Goal: Information Seeking & Learning: Understand process/instructions

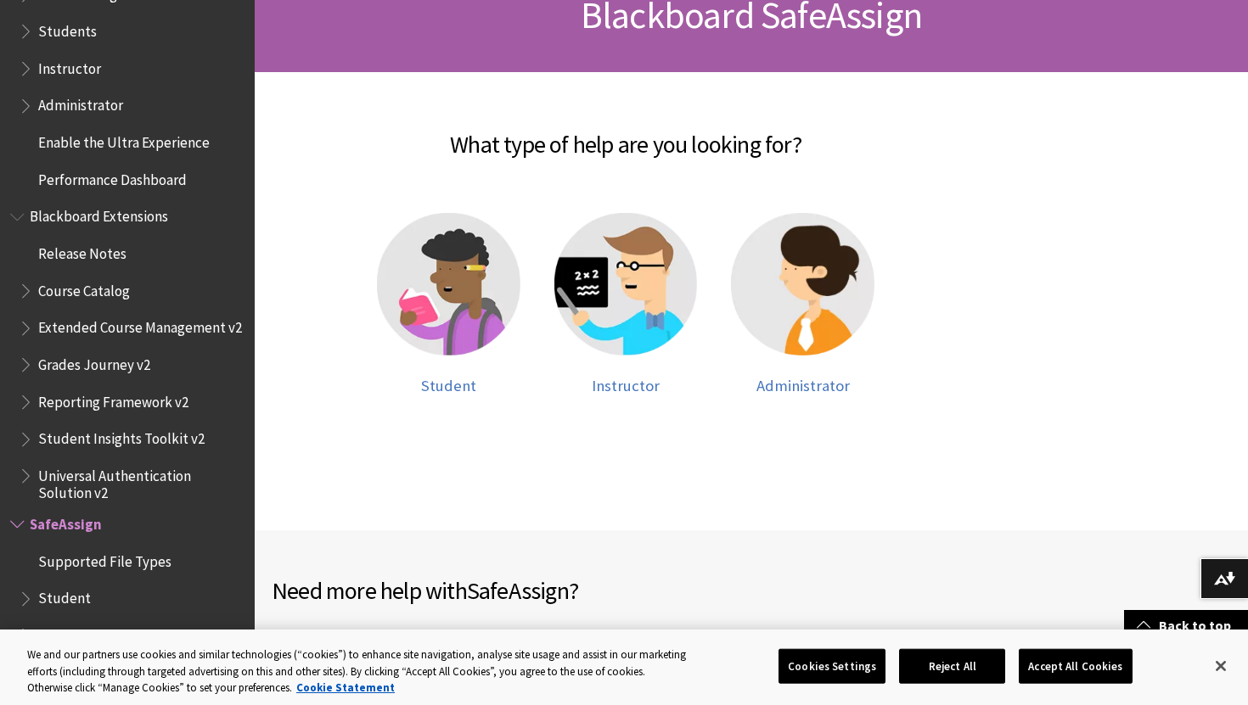
scroll to position [290, 0]
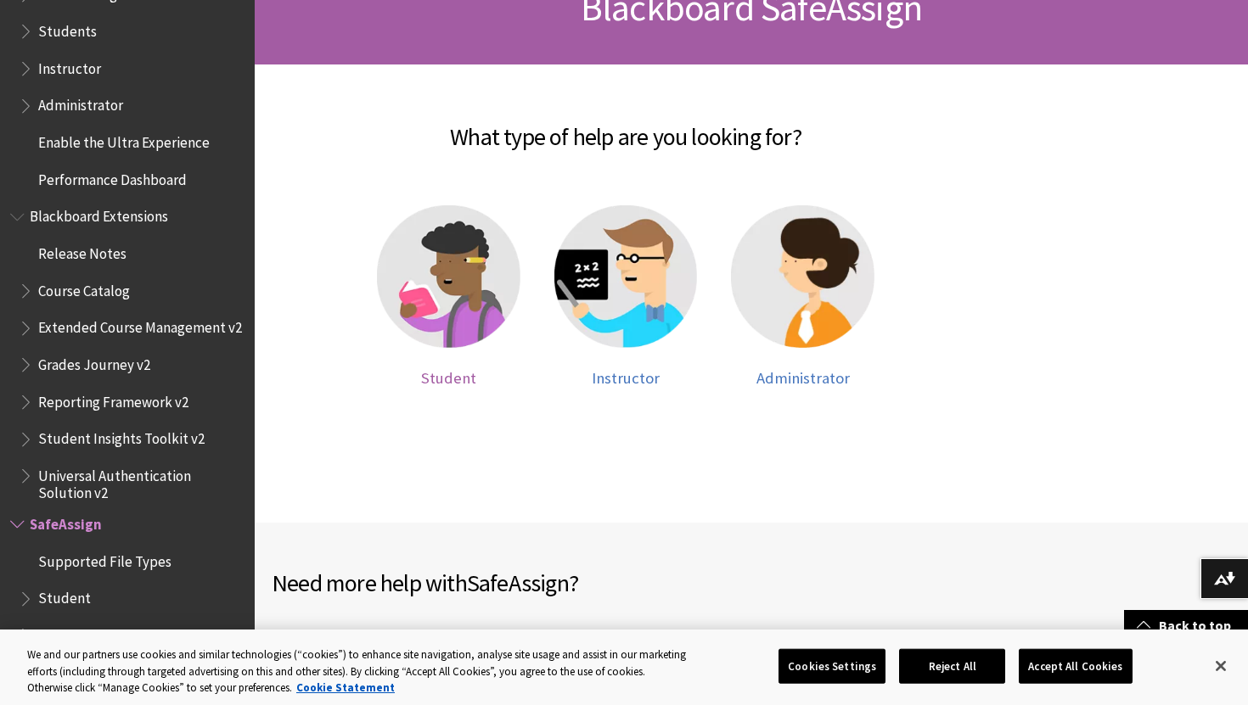
click at [450, 239] on img at bounding box center [448, 276] width 143 height 143
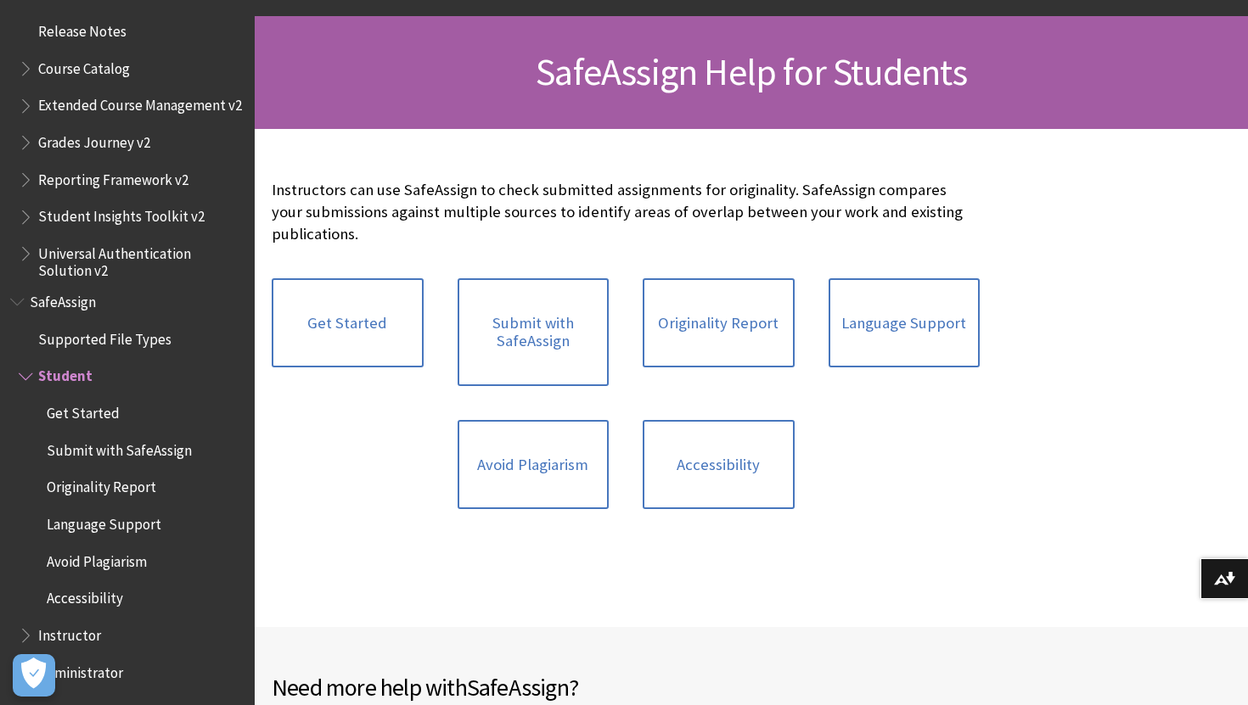
scroll to position [235, 0]
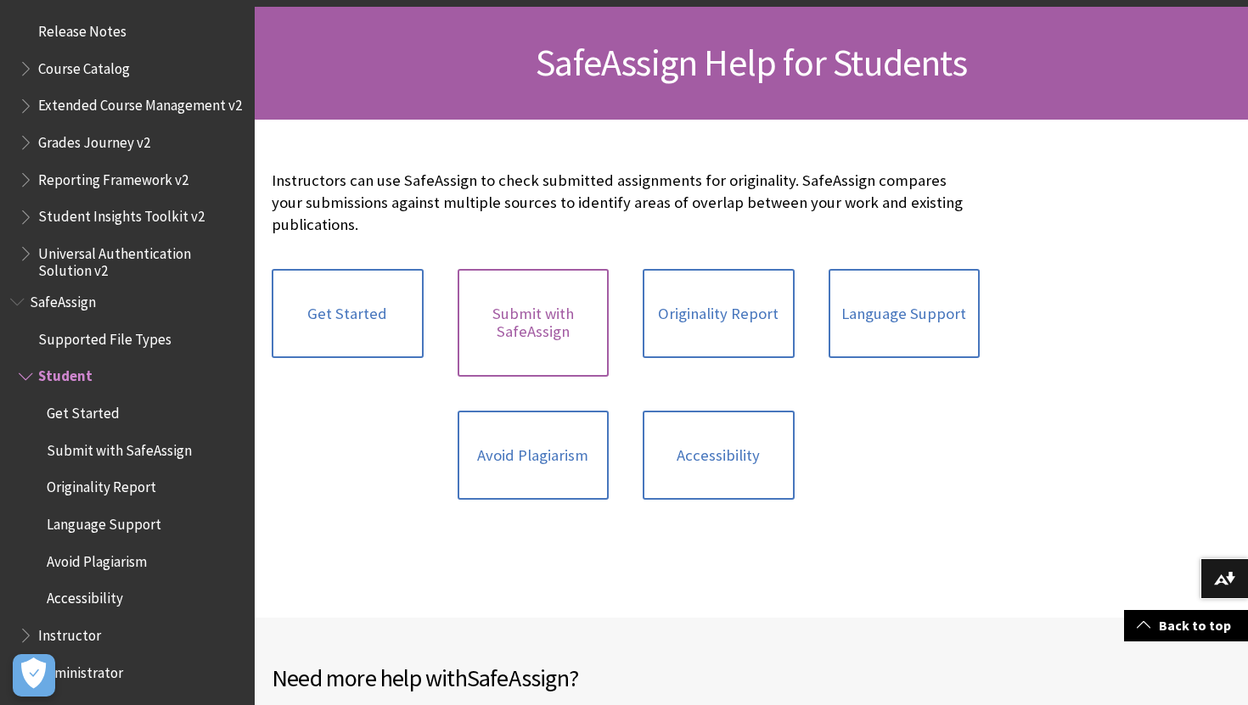
click at [505, 299] on link "Submit with SafeAssign" at bounding box center [533, 323] width 152 height 108
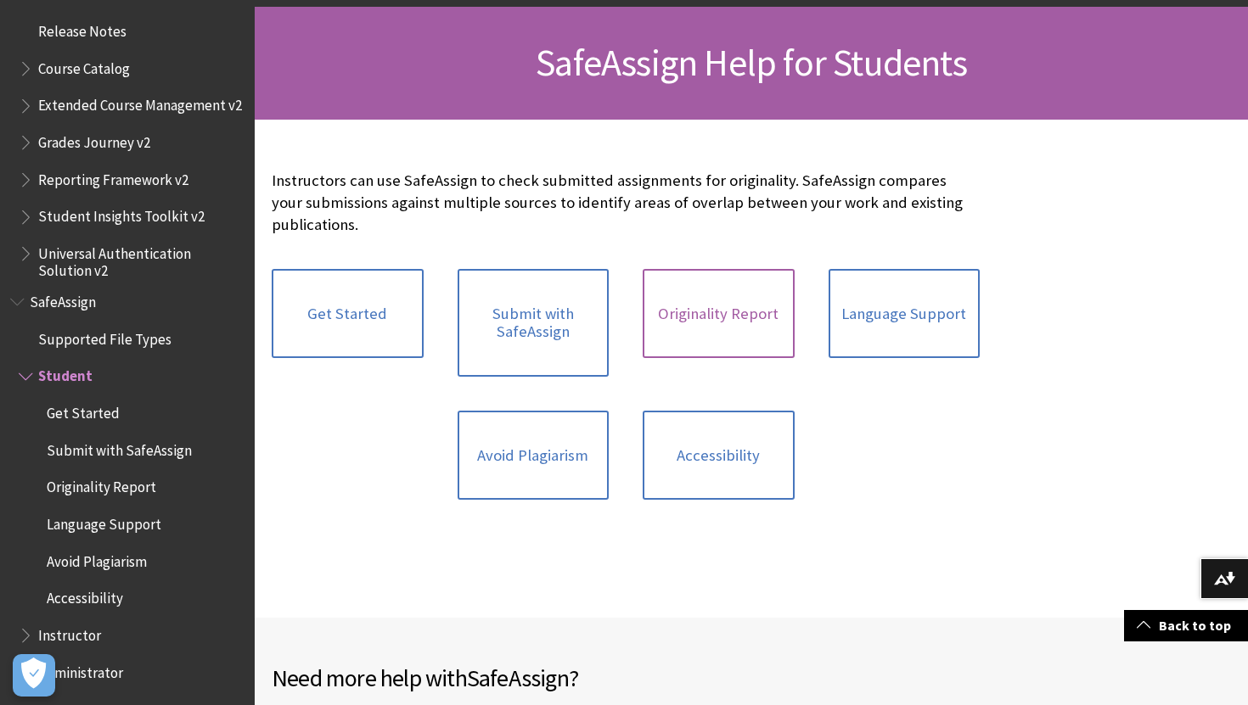
click at [676, 343] on link "Originality Report" at bounding box center [718, 314] width 152 height 90
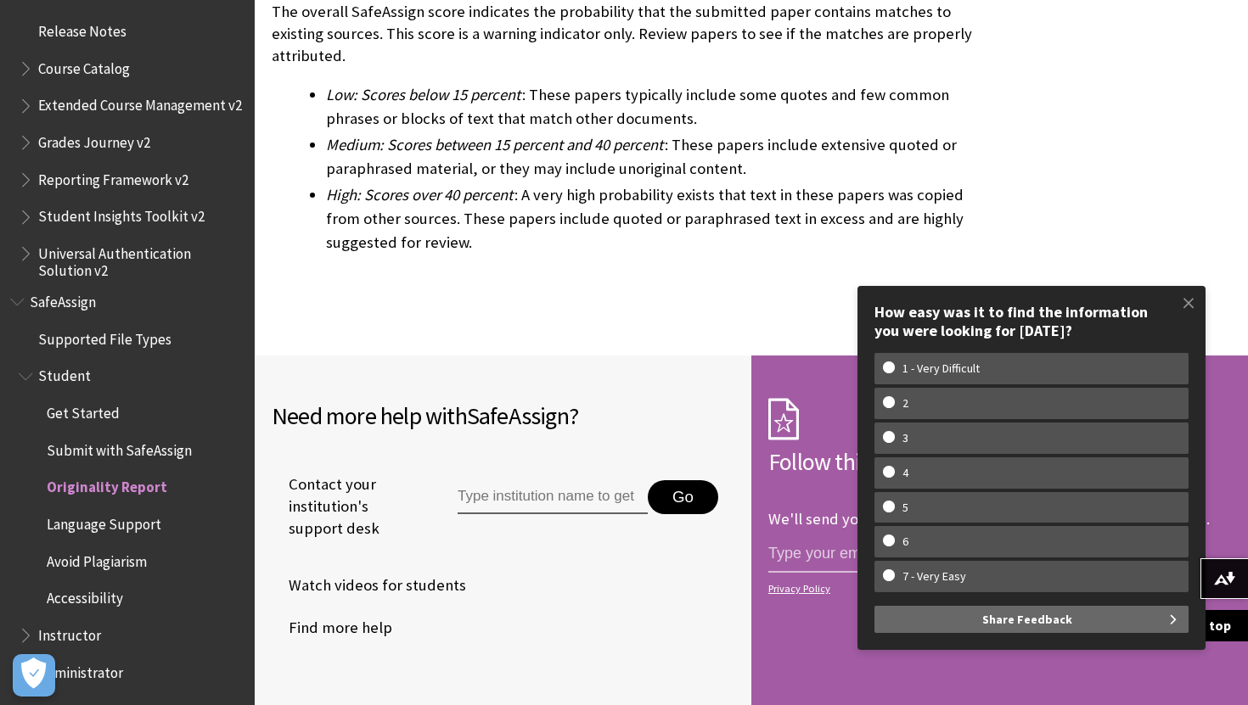
scroll to position [5550, 0]
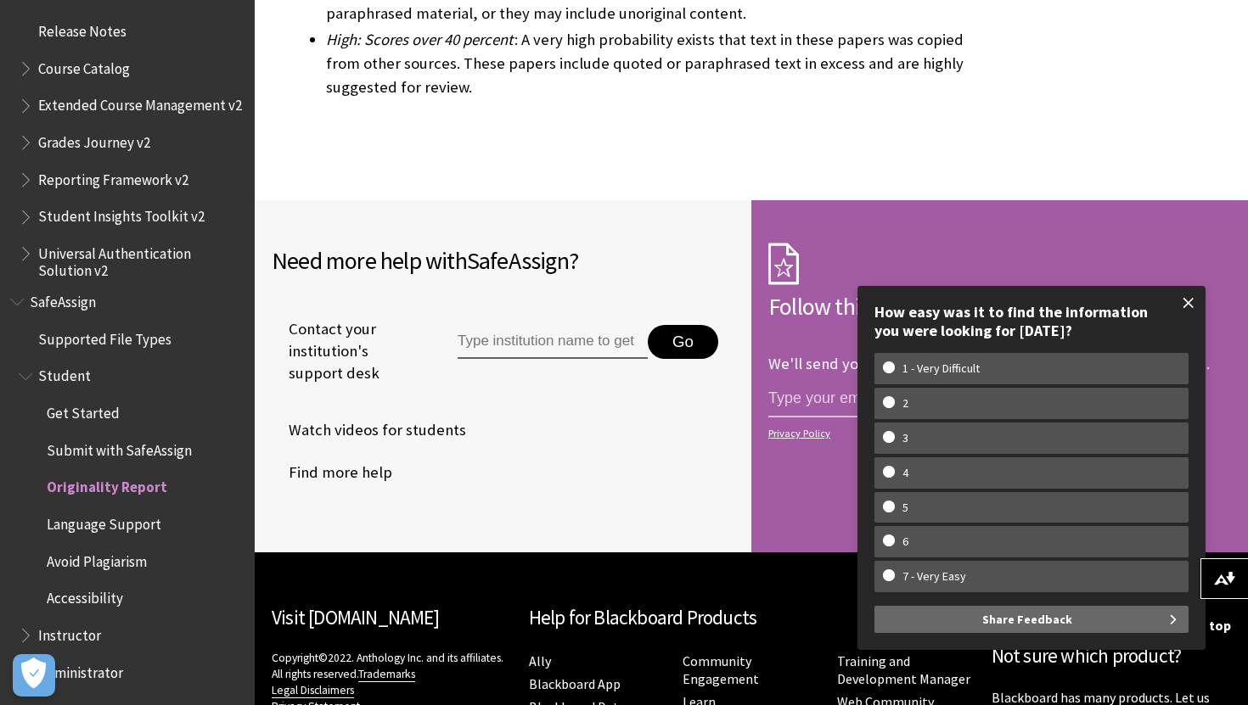
click at [1192, 314] on span at bounding box center [1188, 303] width 36 height 36
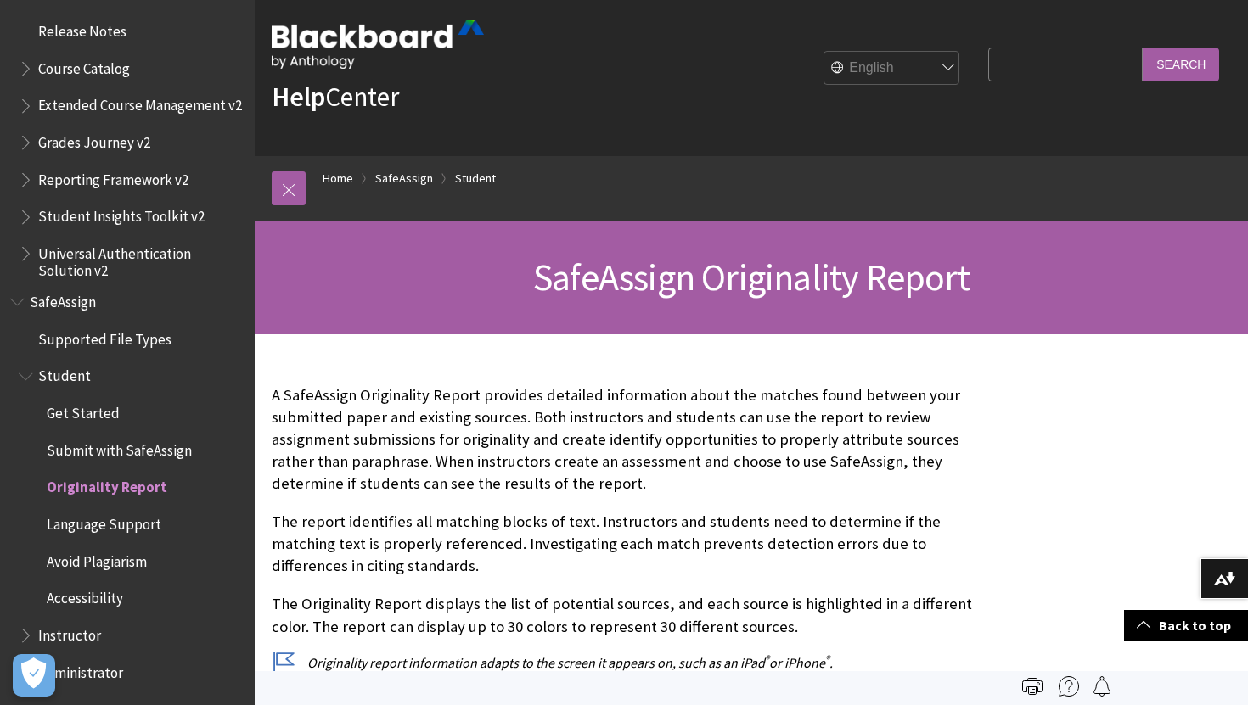
scroll to position [0, 0]
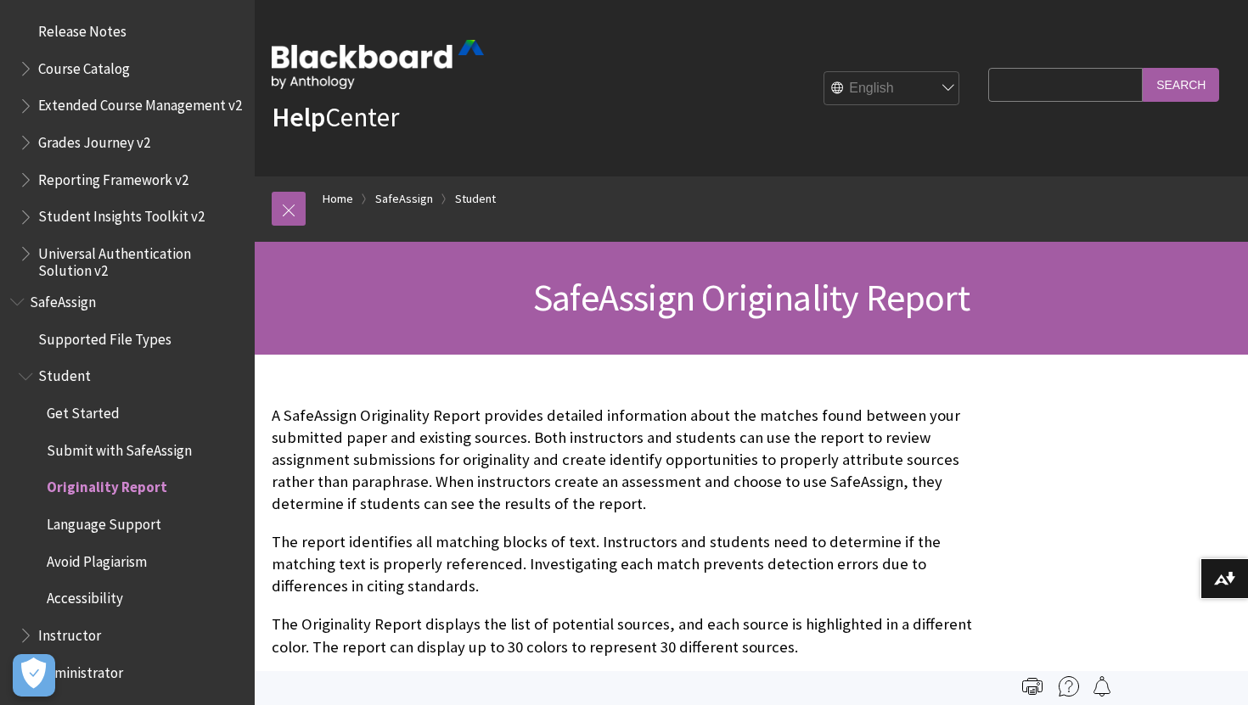
click at [59, 23] on span "Release Notes" at bounding box center [82, 28] width 88 height 23
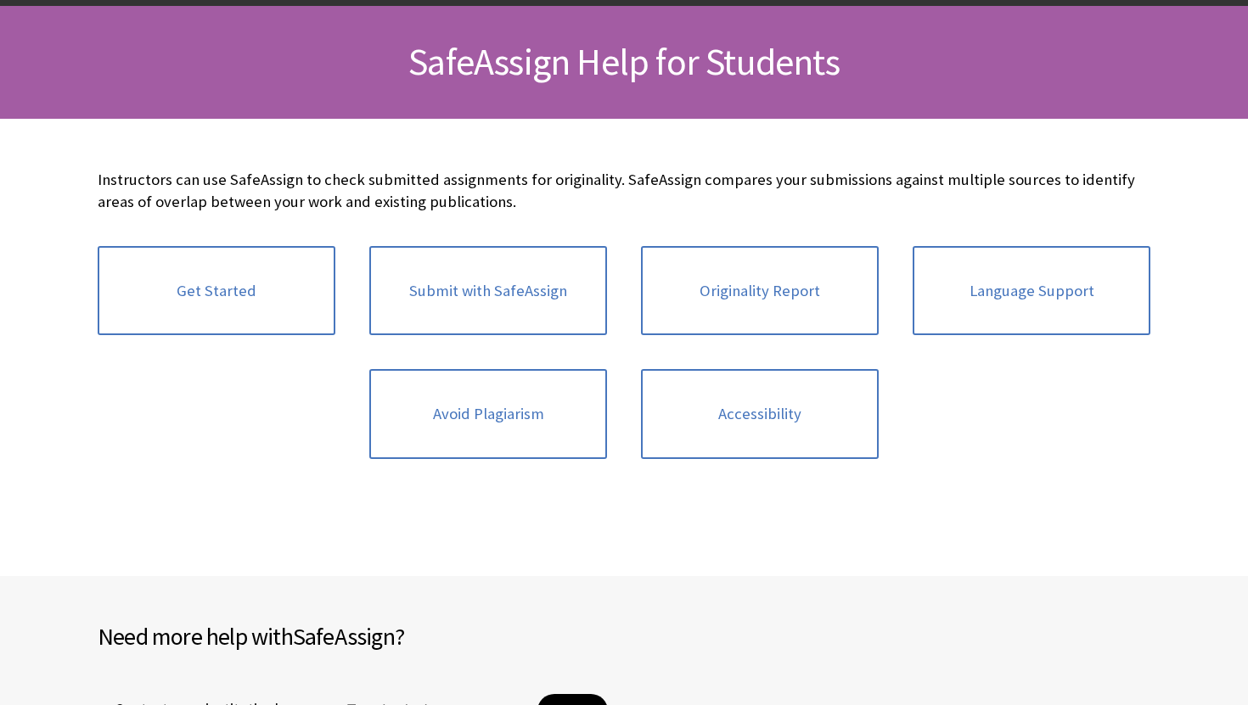
scroll to position [1865, 0]
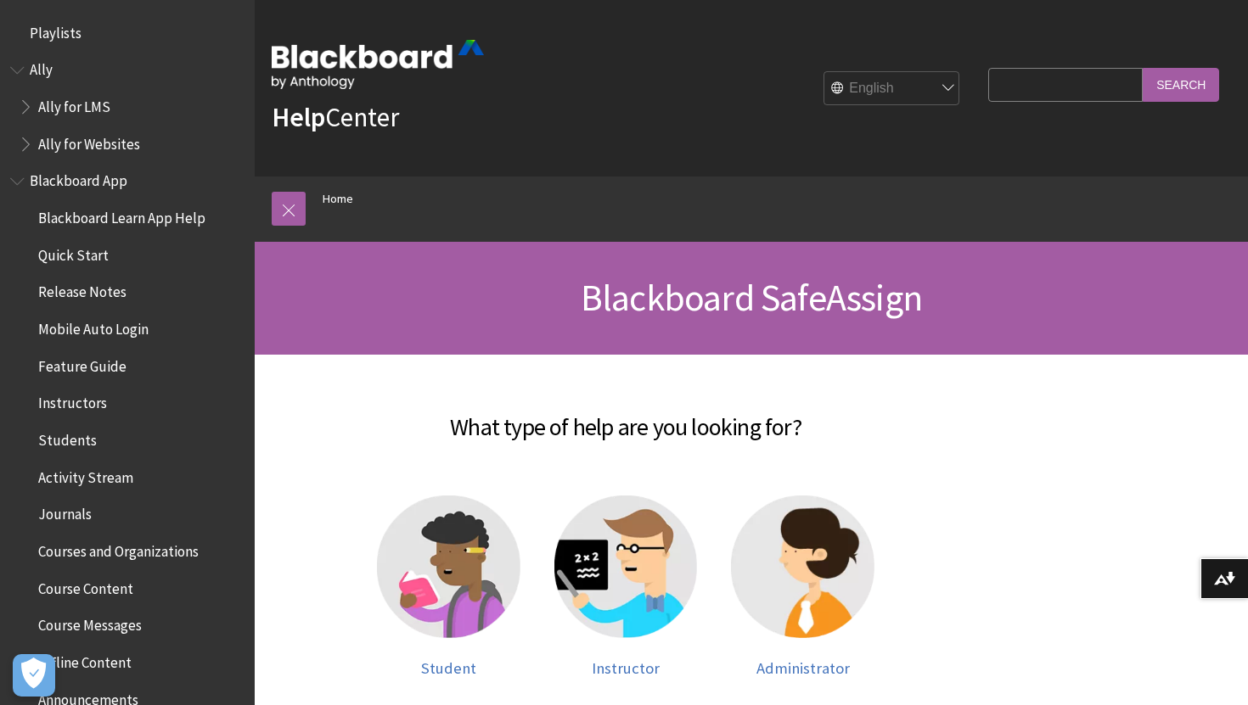
click at [307, 202] on ol "Home" at bounding box center [768, 202] width 925 height 50
click at [300, 202] on link at bounding box center [289, 209] width 34 height 34
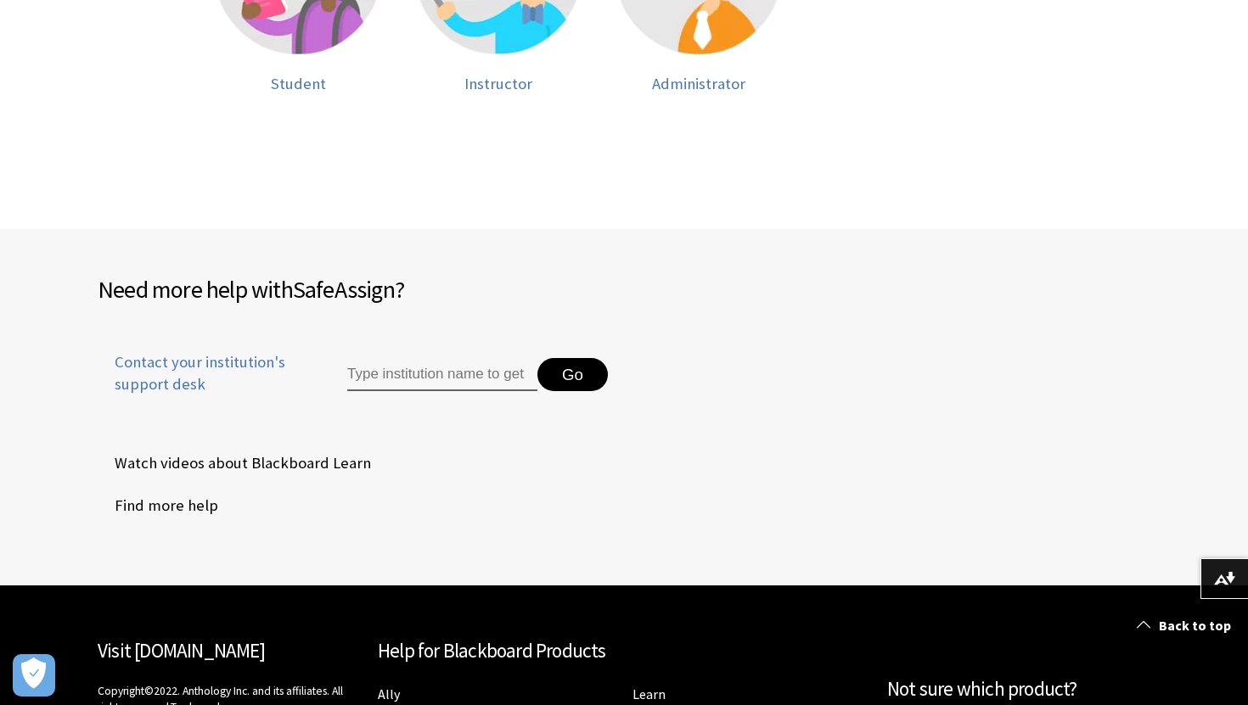
scroll to position [616, 0]
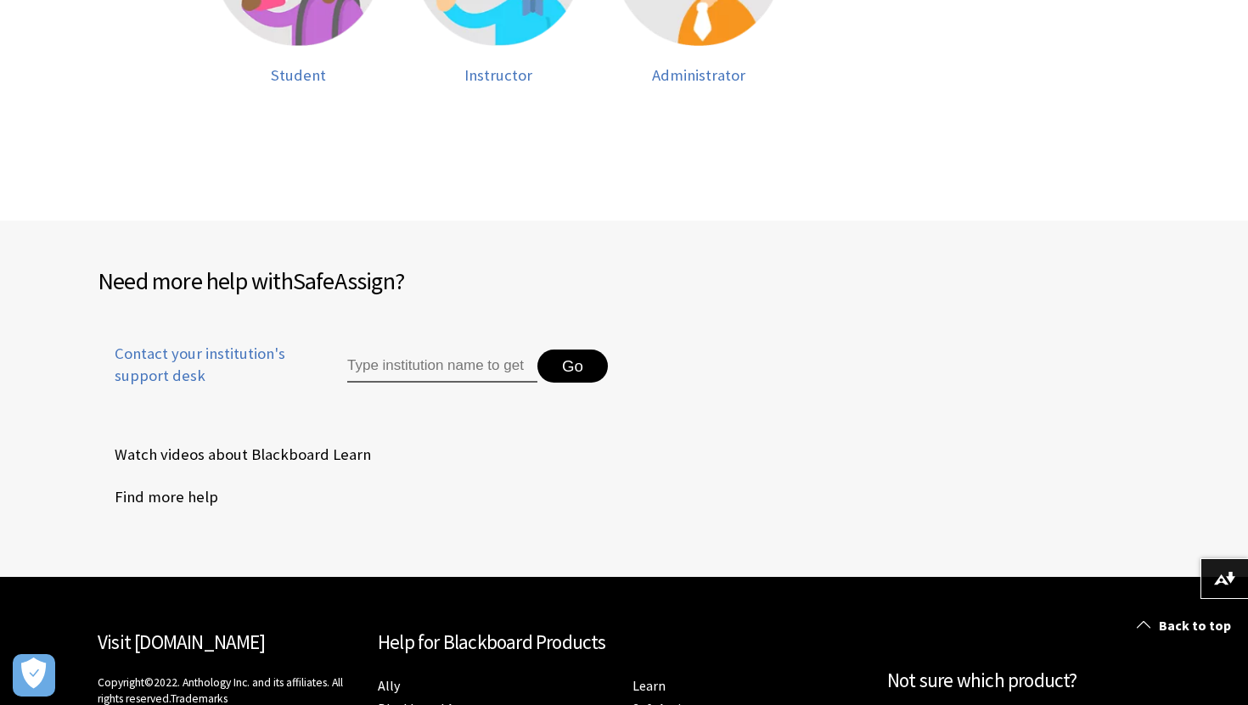
click at [407, 356] on input "Type institution name to get support" at bounding box center [442, 367] width 190 height 34
type input "[GEOGRAPHIC_DATA]"
click at [558, 360] on button "Go" at bounding box center [572, 367] width 70 height 34
